Goal: Find specific page/section: Find specific page/section

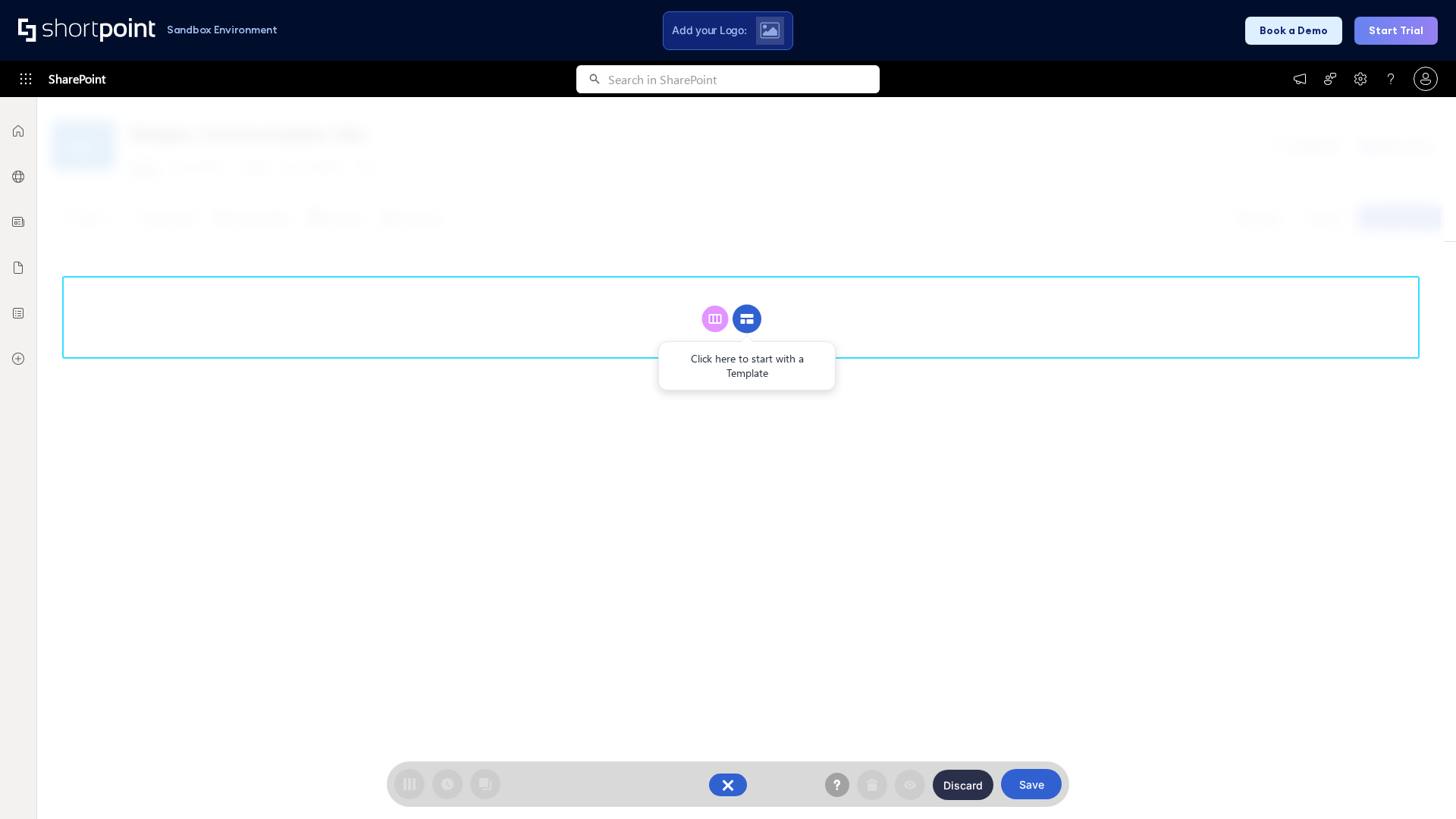
click at [747, 319] on circle at bounding box center [747, 319] width 29 height 29
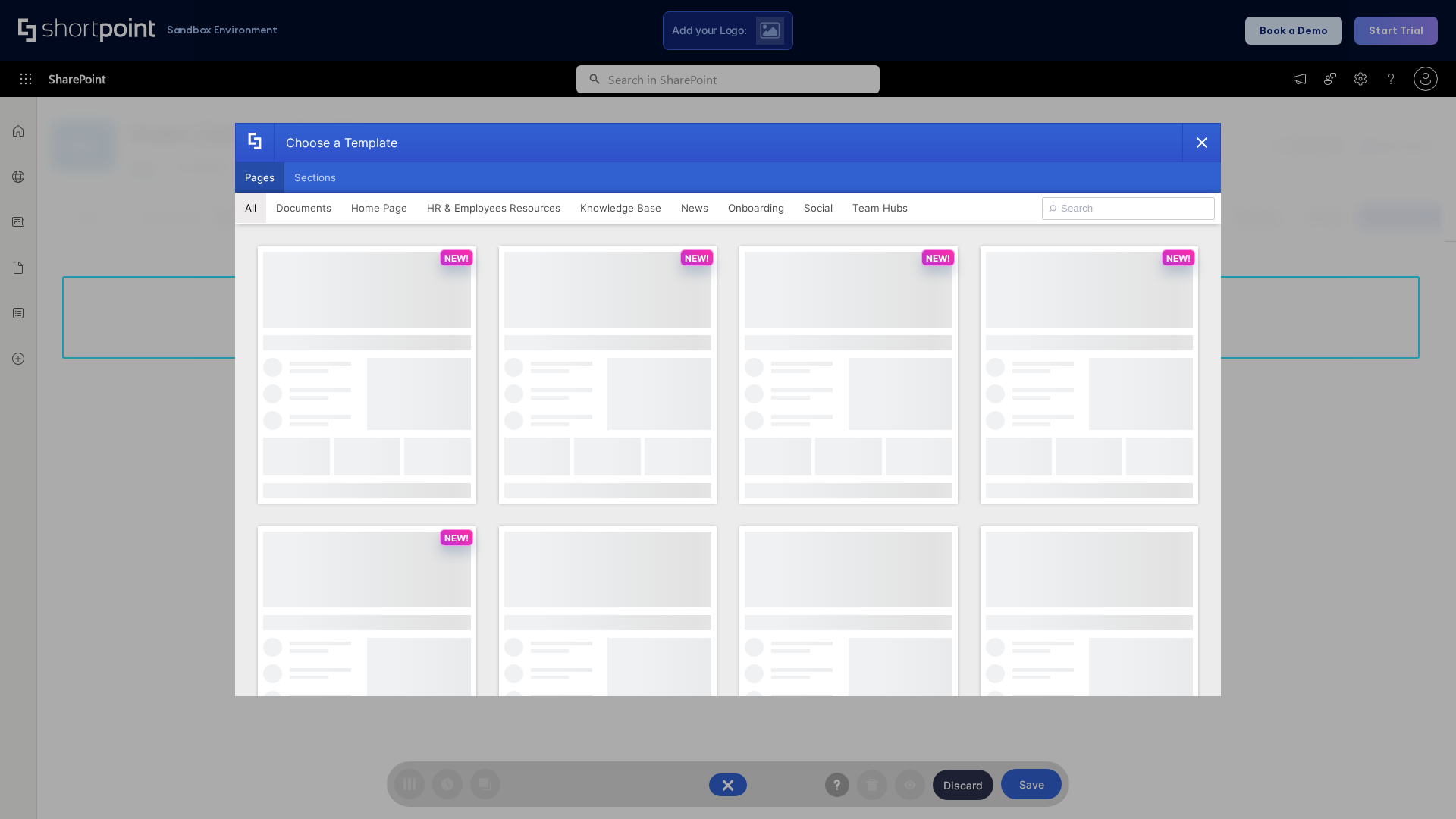
click at [260, 177] on button "Pages" at bounding box center [260, 177] width 49 height 30
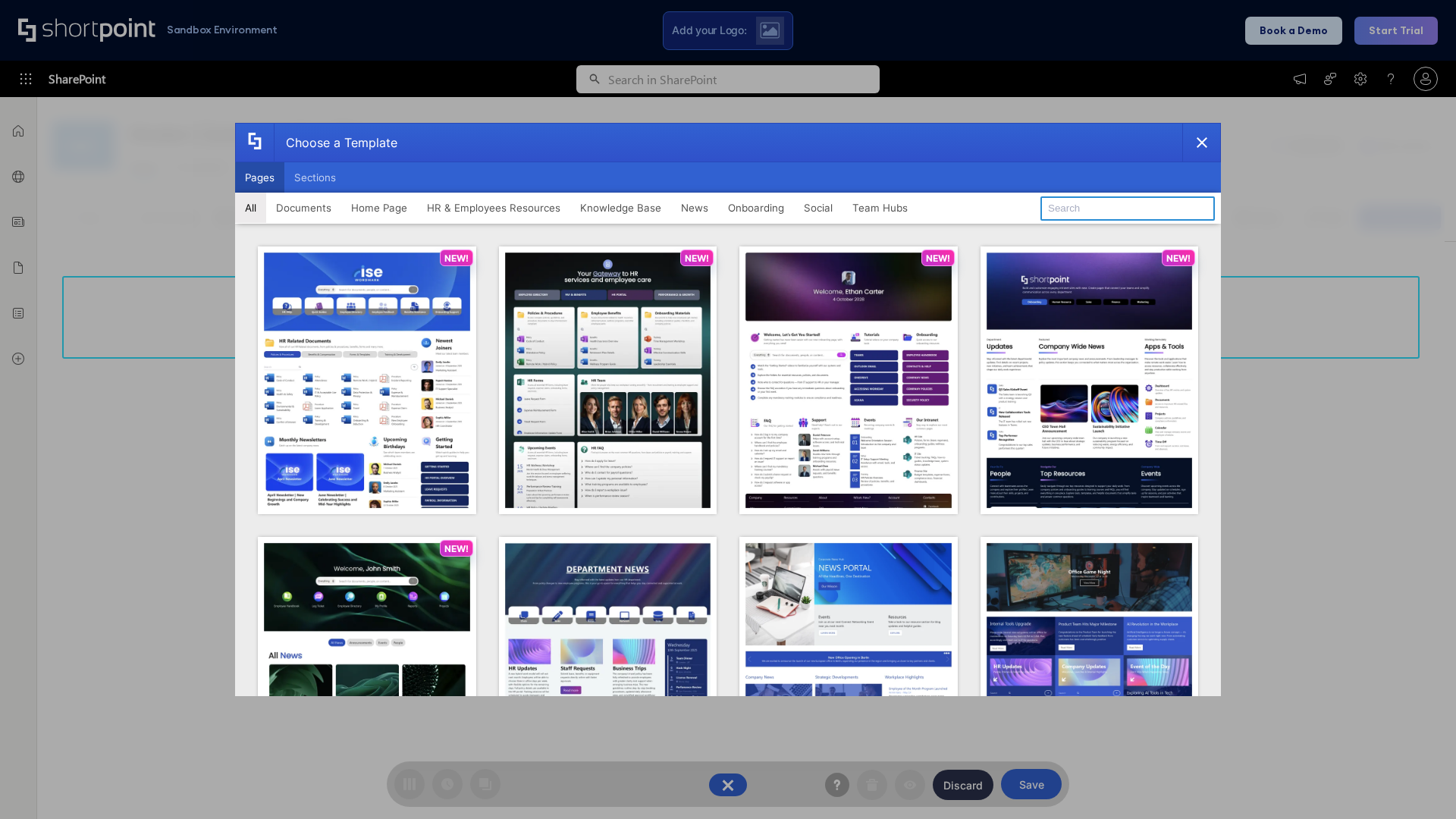
type input "Intranet Layout 6"
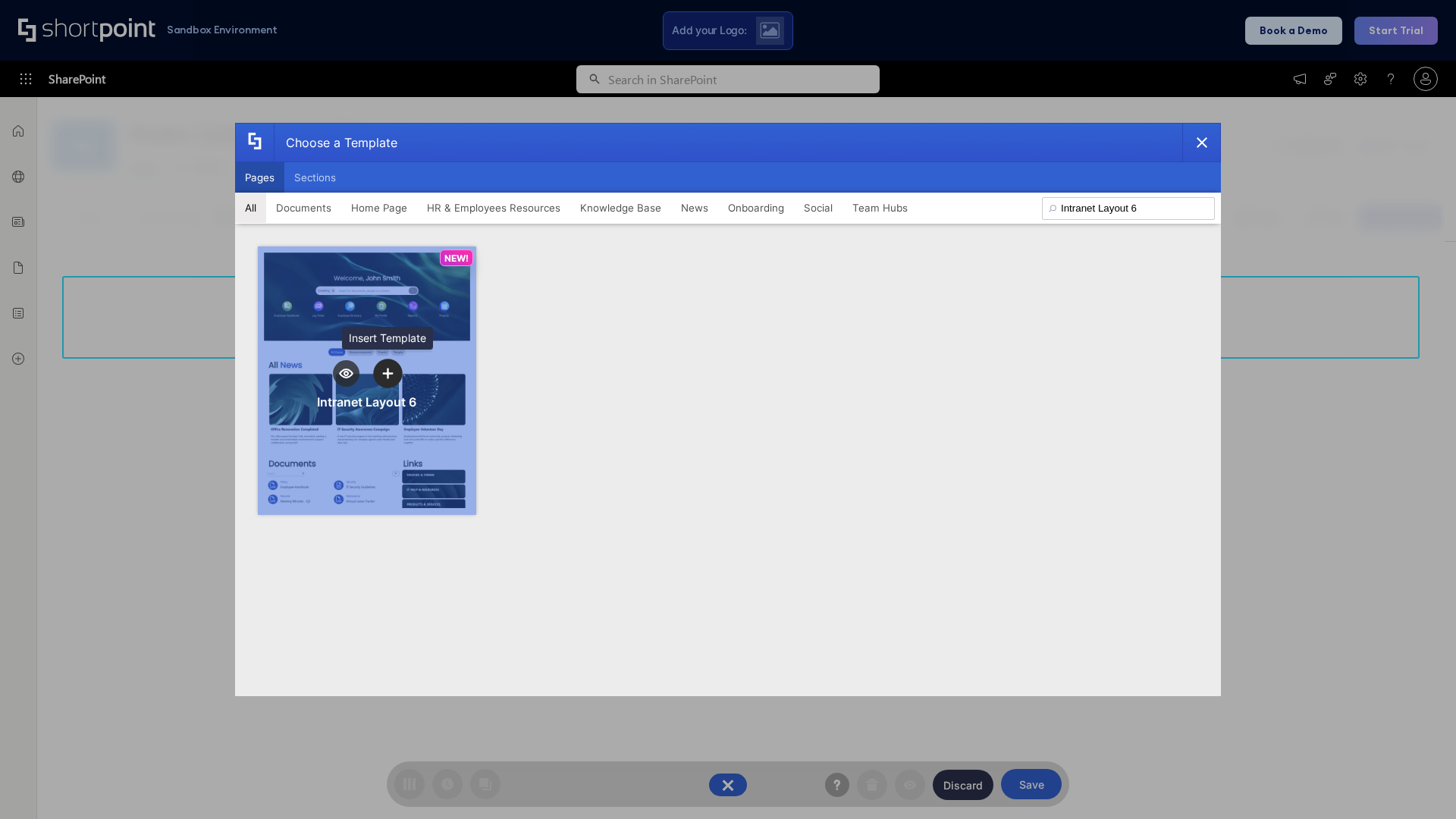
click at [387, 373] on icon "template selector" at bounding box center [387, 373] width 11 height 11
